Goal: Check status

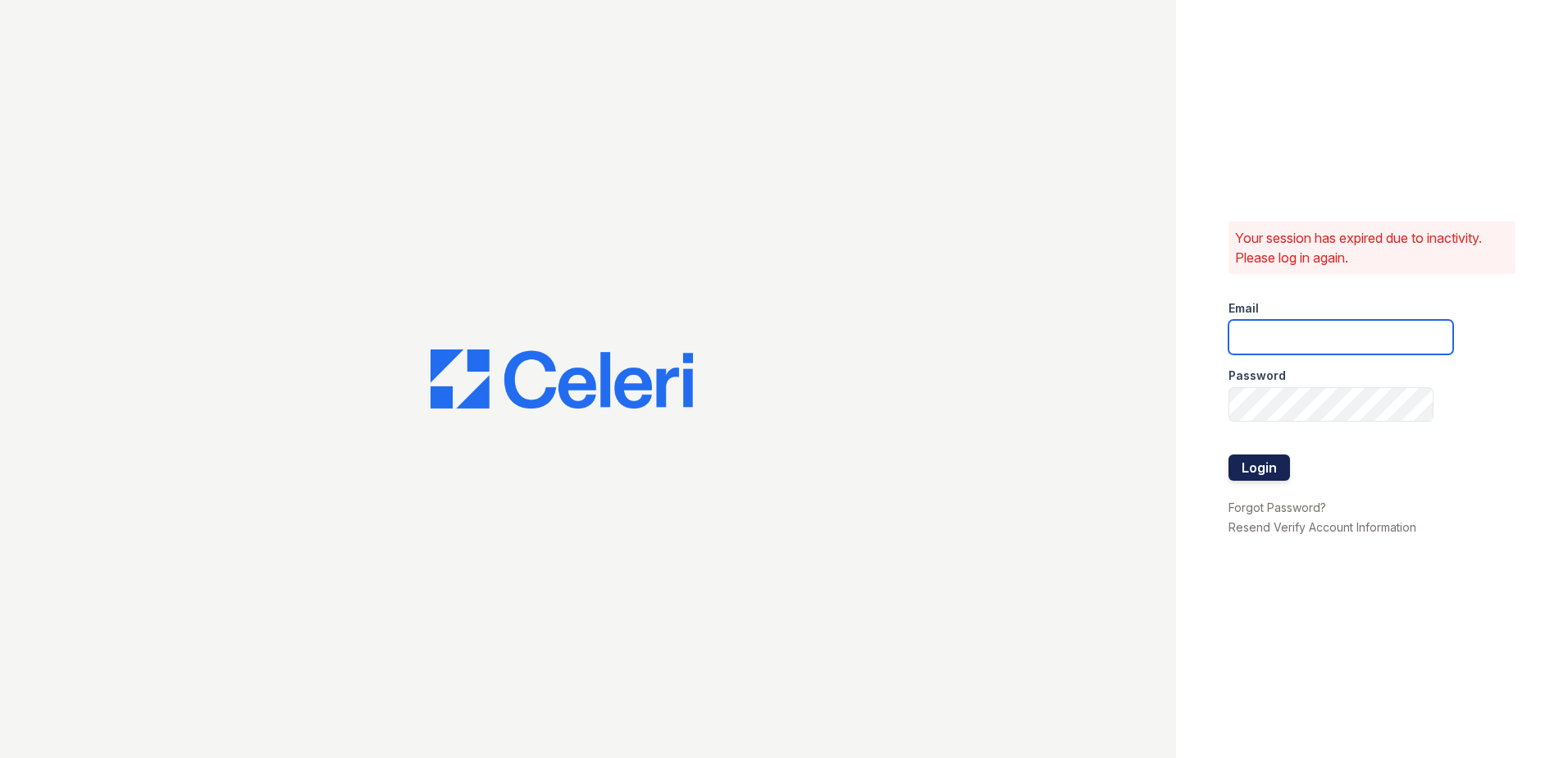
type input "[EMAIL_ADDRESS][DOMAIN_NAME]"
click at [1262, 470] on button "Login" at bounding box center [1258, 467] width 61 height 26
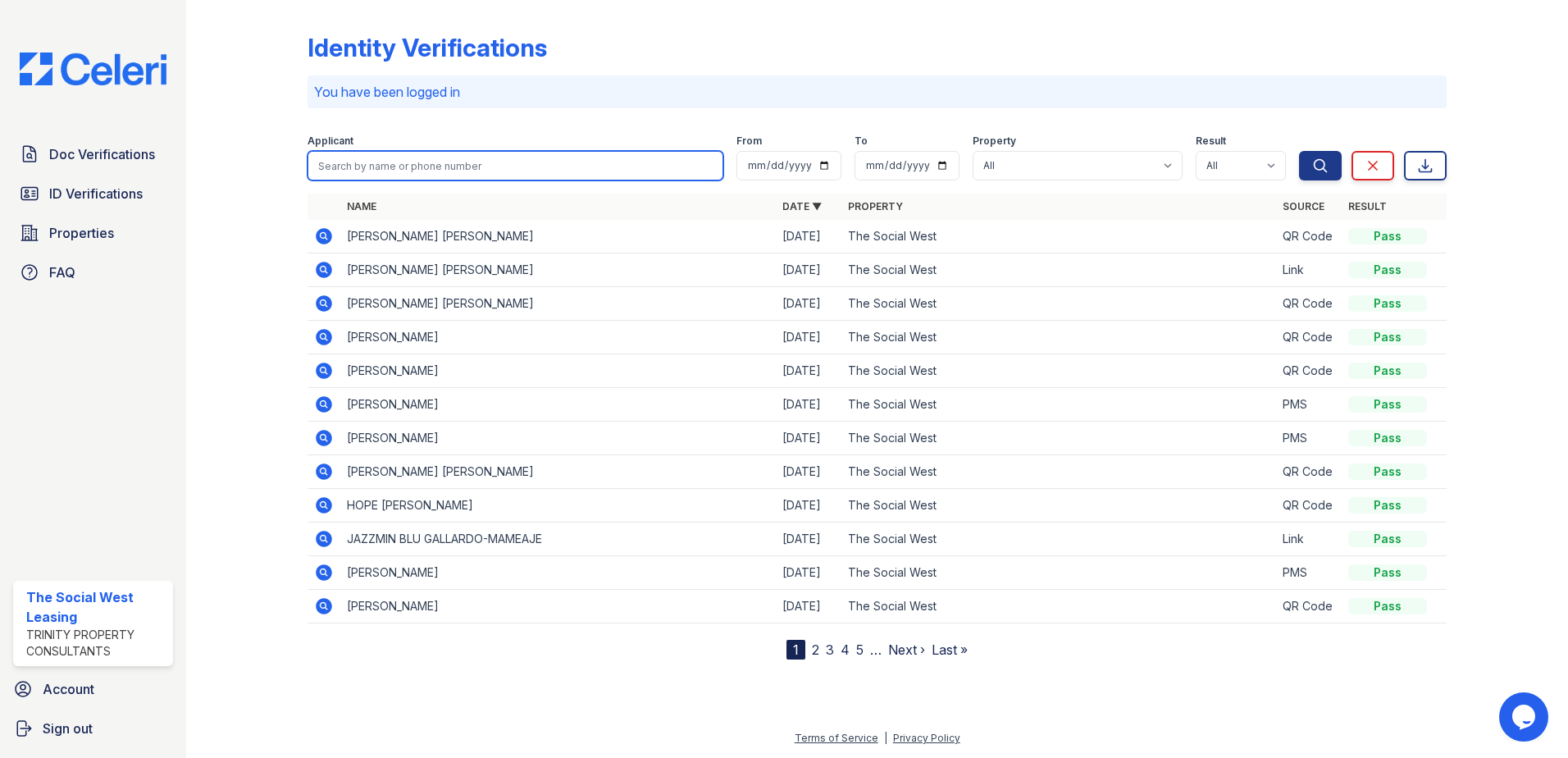
click at [377, 176] on input "search" at bounding box center [515, 165] width 415 height 29
type input "[PERSON_NAME]"
click at [1299, 151] on button "Search" at bounding box center [1320, 165] width 42 height 29
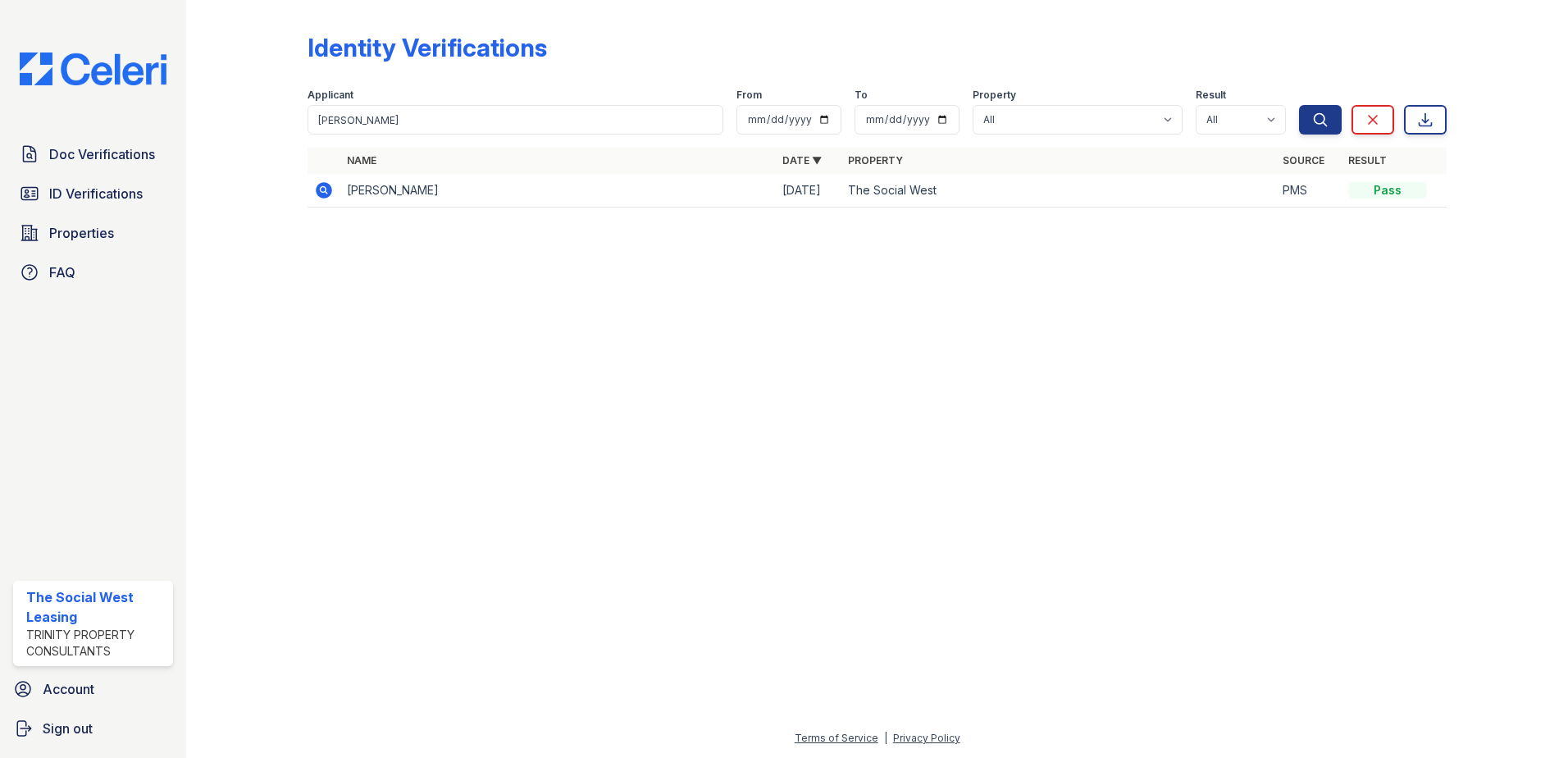
click at [329, 189] on icon at bounding box center [324, 190] width 16 height 16
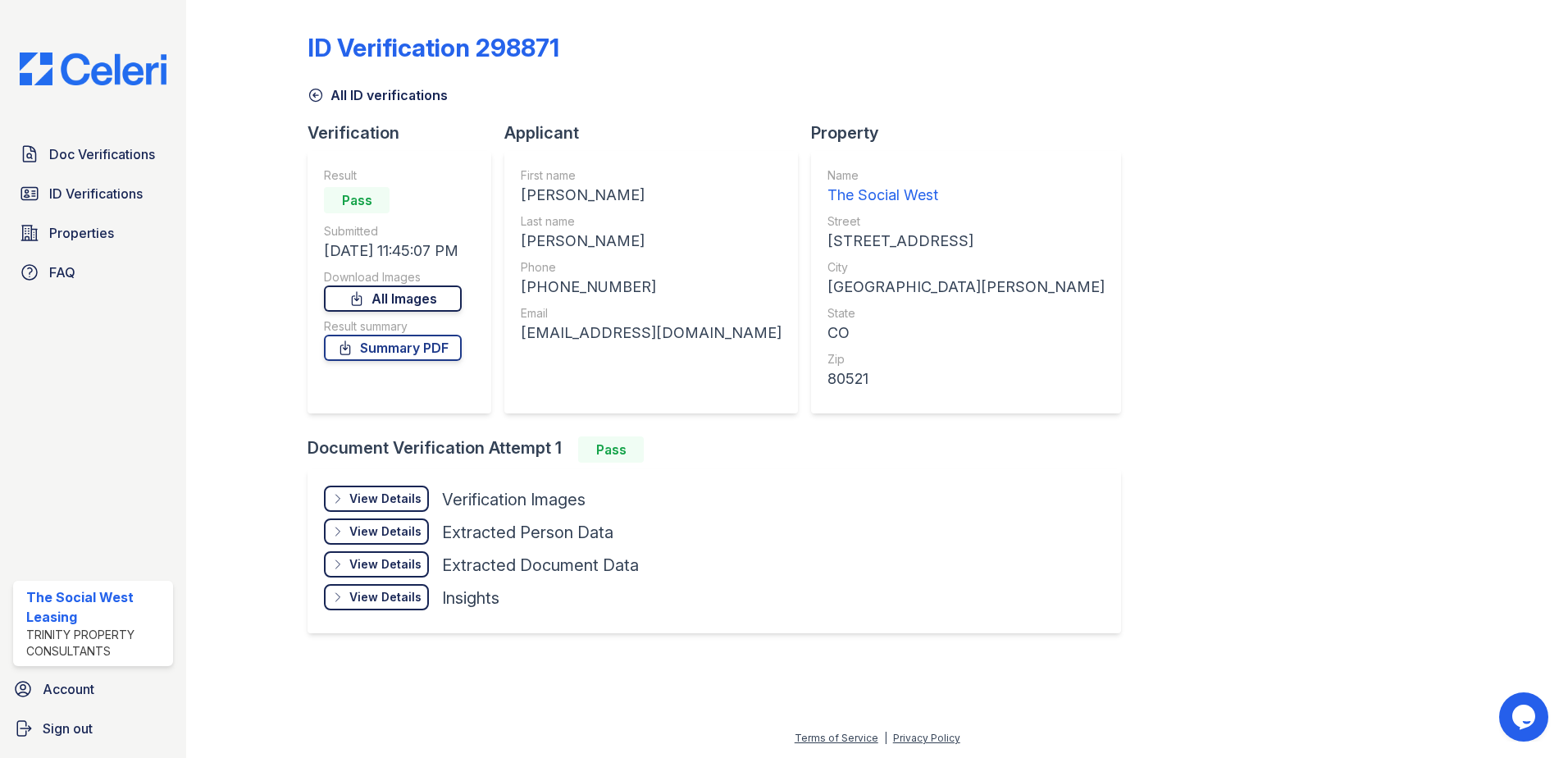
click at [391, 300] on link "All Images" at bounding box center [392, 299] width 138 height 26
click at [427, 346] on link "Summary PDF" at bounding box center [392, 348] width 138 height 26
